Goal: Task Accomplishment & Management: Use online tool/utility

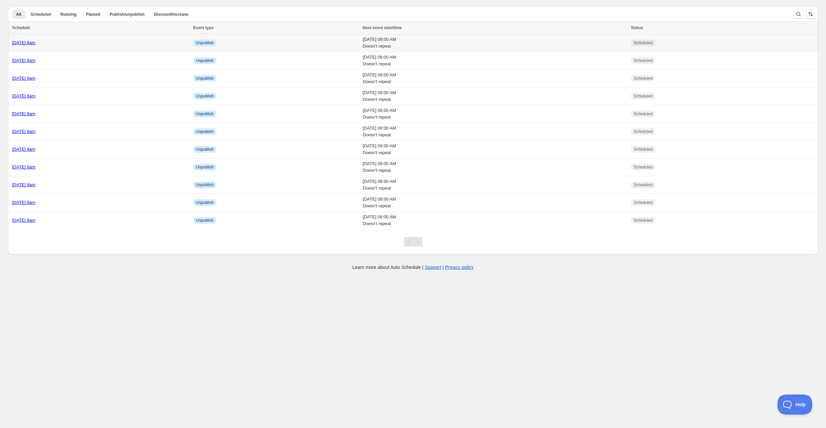
click at [115, 43] on div "[DATE] 8am" at bounding box center [100, 43] width 177 height 7
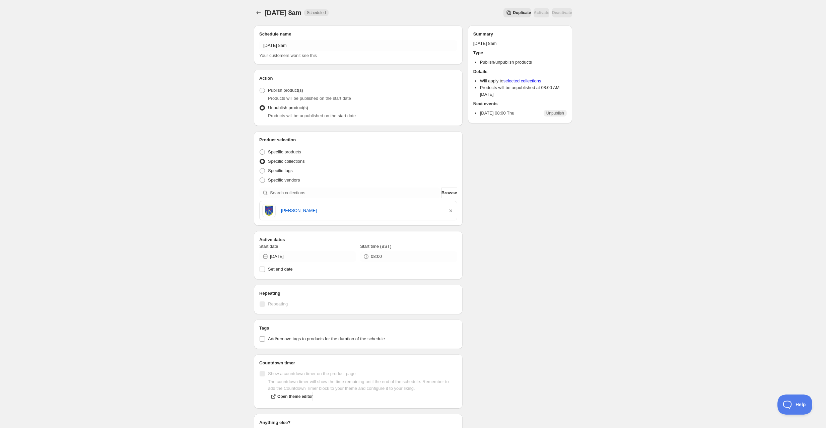
click at [513, 11] on span "Duplicate" at bounding box center [522, 12] width 18 height 5
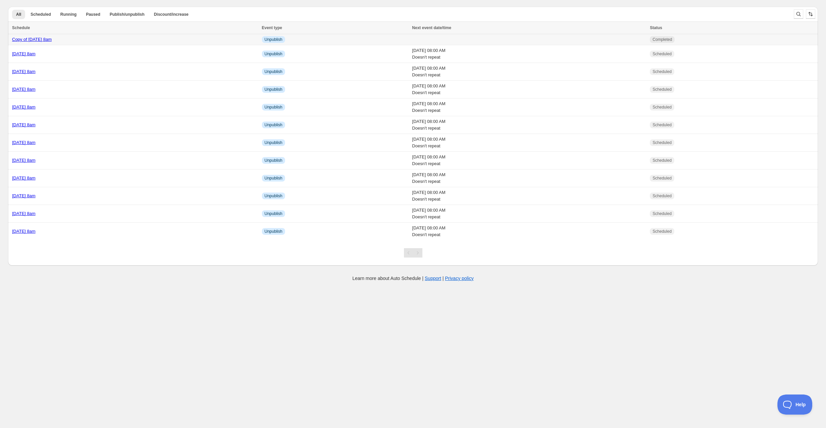
click at [146, 40] on div "Copy of Thursday 11th September @ 8am" at bounding box center [135, 39] width 246 height 7
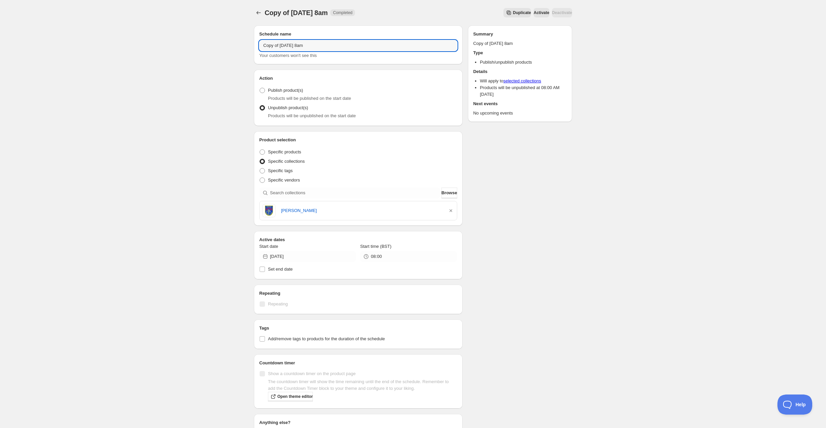
drag, startPoint x: 300, startPoint y: 47, endPoint x: 249, endPoint y: 46, distance: 51.6
click at [249, 46] on div "Schedule name Copy of Thursday 11th September @ 8am Your customers won't see th…" at bounding box center [411, 260] width 324 height 480
type input "Tuesday 16th September @ 8am"
click at [450, 210] on icon "button" at bounding box center [451, 210] width 7 height 7
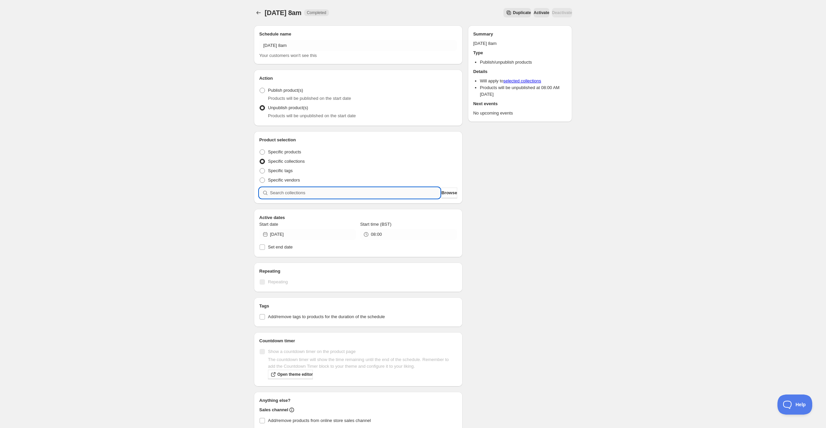
click at [329, 197] on input "search" at bounding box center [355, 193] width 170 height 11
type input "t"
click at [293, 190] on input "search" at bounding box center [355, 193] width 170 height 11
type input "t"
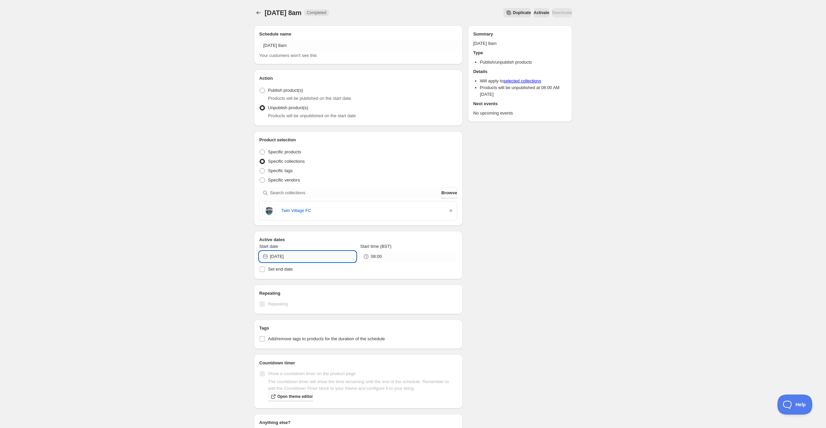
click at [330, 256] on input "[DATE]" at bounding box center [313, 256] width 86 height 11
click at [293, 315] on span "16" at bounding box center [295, 314] width 7 height 5
type input "2025-09-16"
drag, startPoint x: 586, startPoint y: 328, endPoint x: 573, endPoint y: 329, distance: 13.1
click at [585, 328] on div "Tuesday 16th September @ 8am. This page is ready Tuesday 16th September @ 8am C…" at bounding box center [413, 257] width 826 height 514
